Goal: Information Seeking & Learning: Learn about a topic

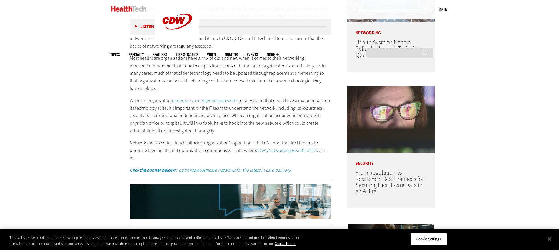
scroll to position [431, 0]
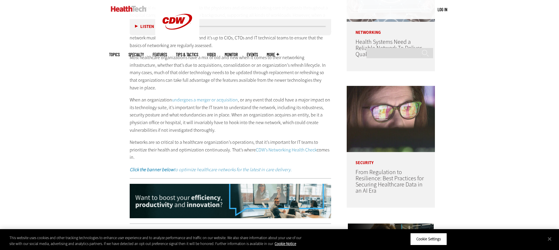
click at [166, 166] on strong "Click the banner below" at bounding box center [152, 169] width 44 height 6
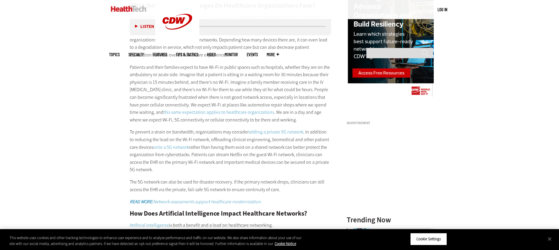
scroll to position [710, 0]
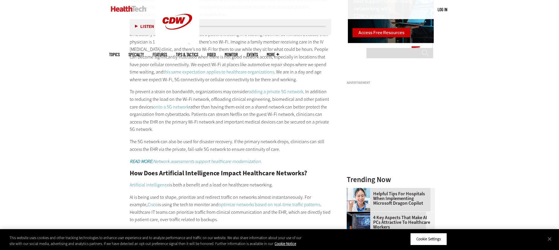
click at [175, 158] on em "READ MORE: Network assessments support healthcare modernization." at bounding box center [196, 161] width 132 height 6
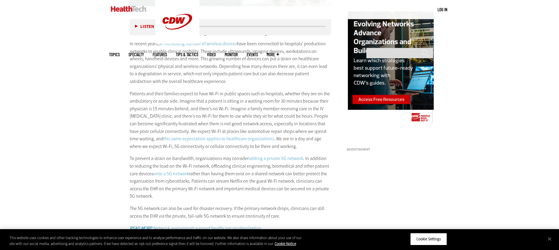
scroll to position [643, 0]
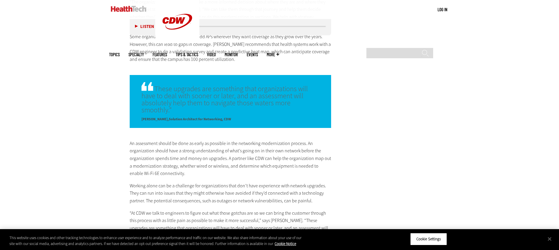
scroll to position [1105, 0]
click at [133, 139] on p "An assessment should be done as early as possible in the networking modernizati…" at bounding box center [231, 158] width 202 height 38
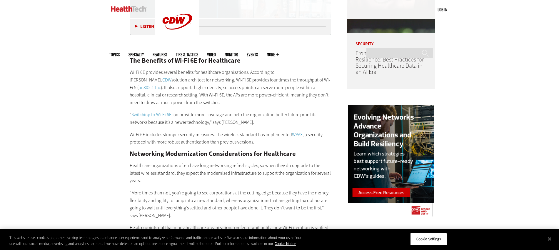
scroll to position [548, 0]
